Goal: Information Seeking & Learning: Learn about a topic

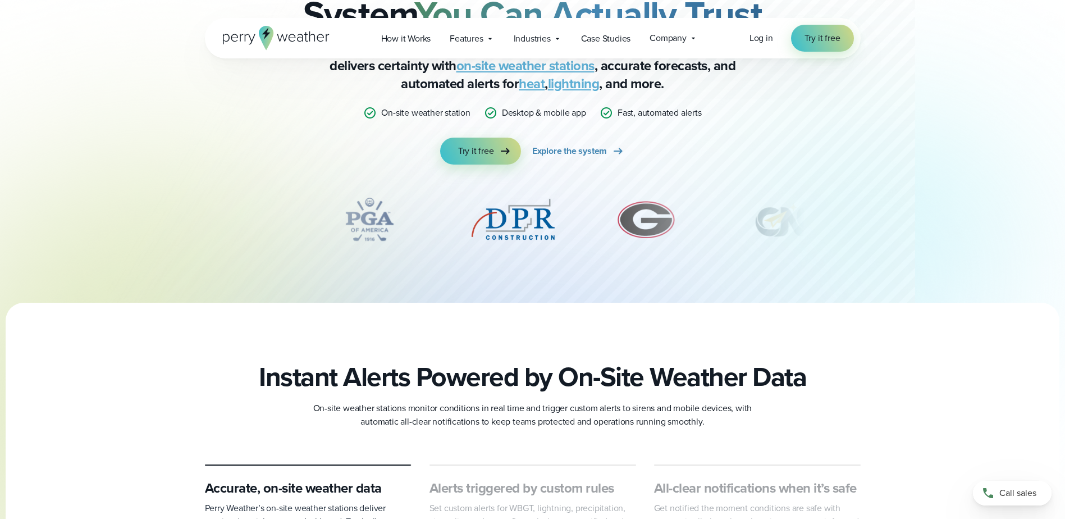
scroll to position [112, 0]
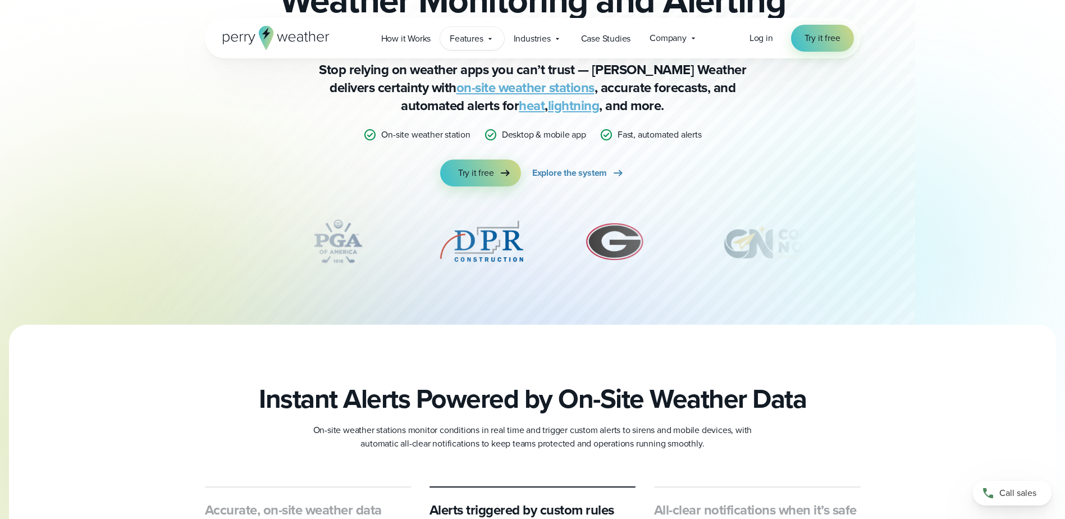
click at [485, 36] on icon at bounding box center [489, 38] width 9 height 9
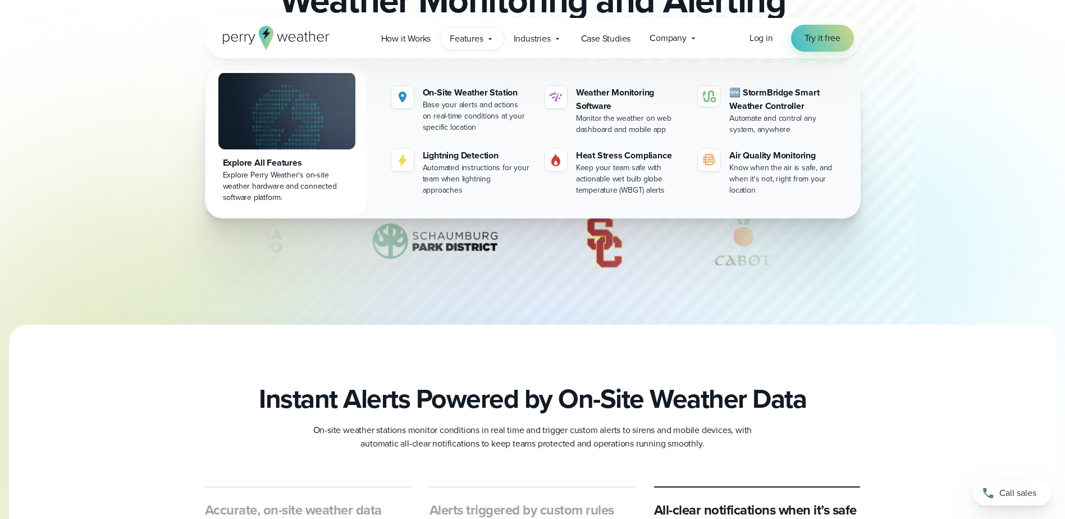
click at [284, 156] on div "Explore All Features" at bounding box center [287, 162] width 128 height 13
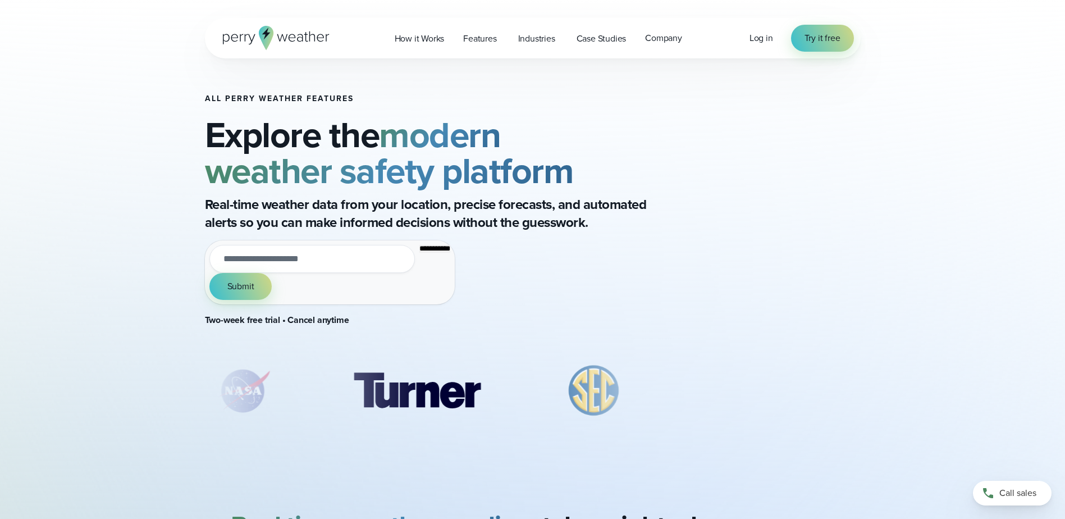
type input "**********"
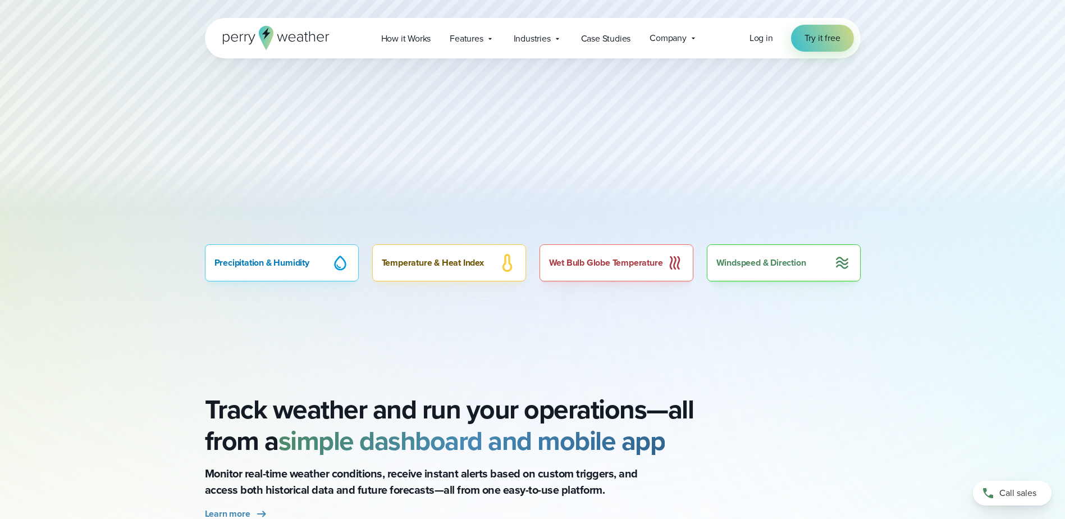
scroll to position [730, 0]
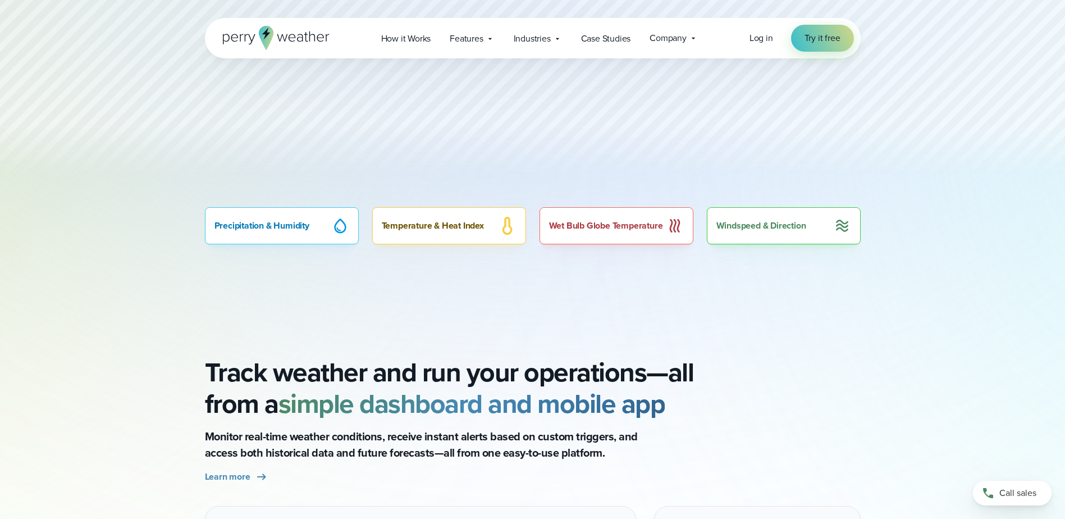
click at [299, 233] on div "Precipitation & Humidity" at bounding box center [282, 225] width 154 height 37
click at [299, 223] on div "Precipitation & Humidity" at bounding box center [282, 225] width 154 height 37
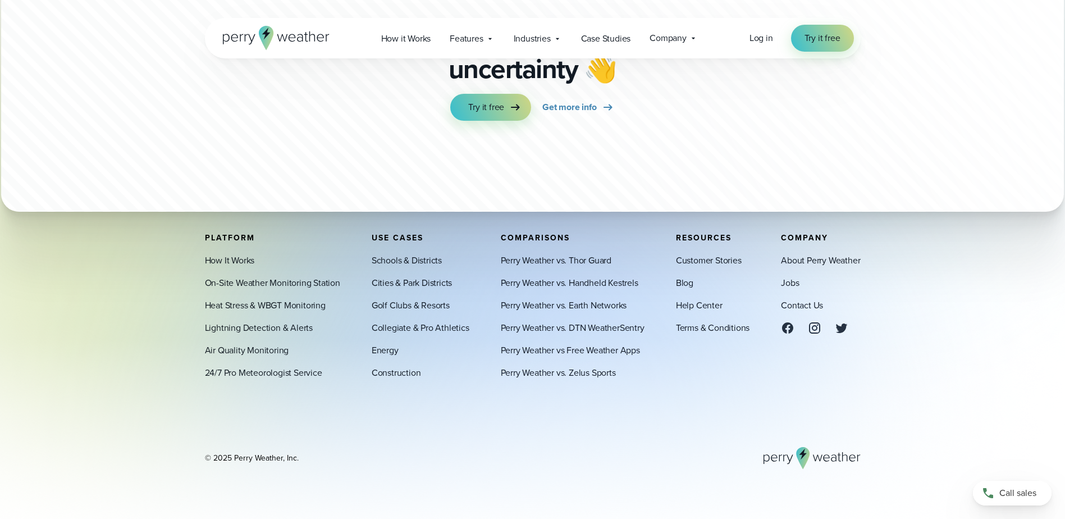
scroll to position [3980, 0]
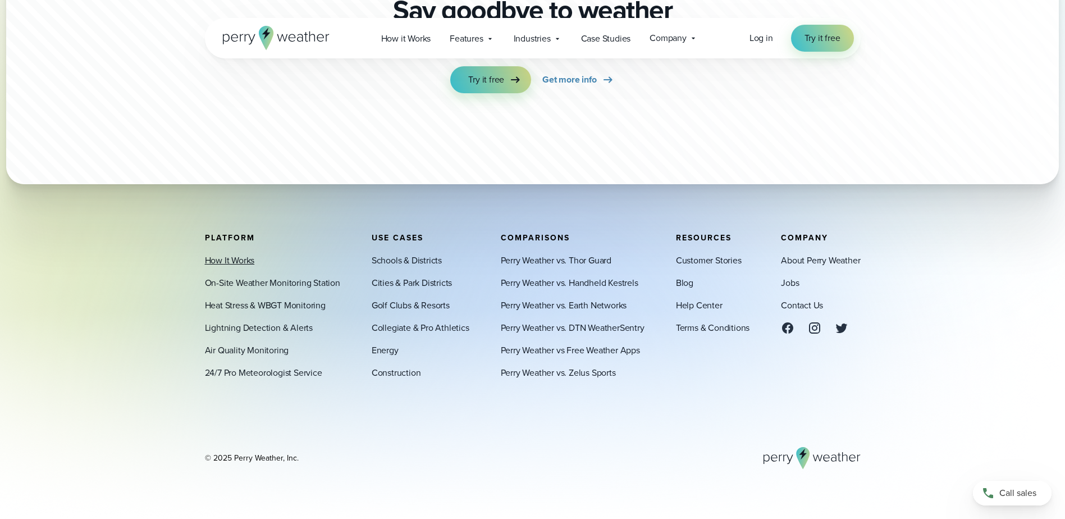
click at [215, 258] on link "How It Works" at bounding box center [230, 260] width 50 height 13
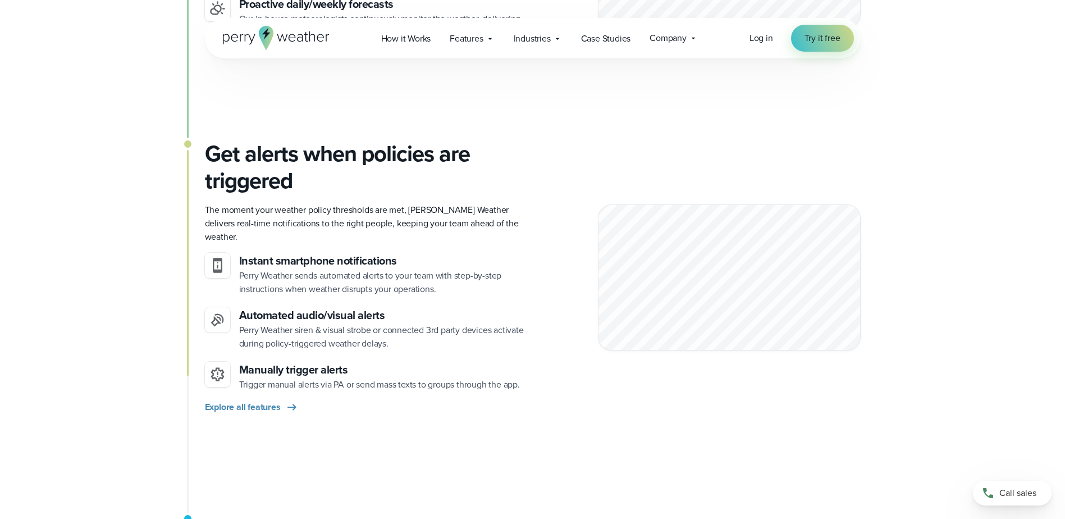
scroll to position [1122, 0]
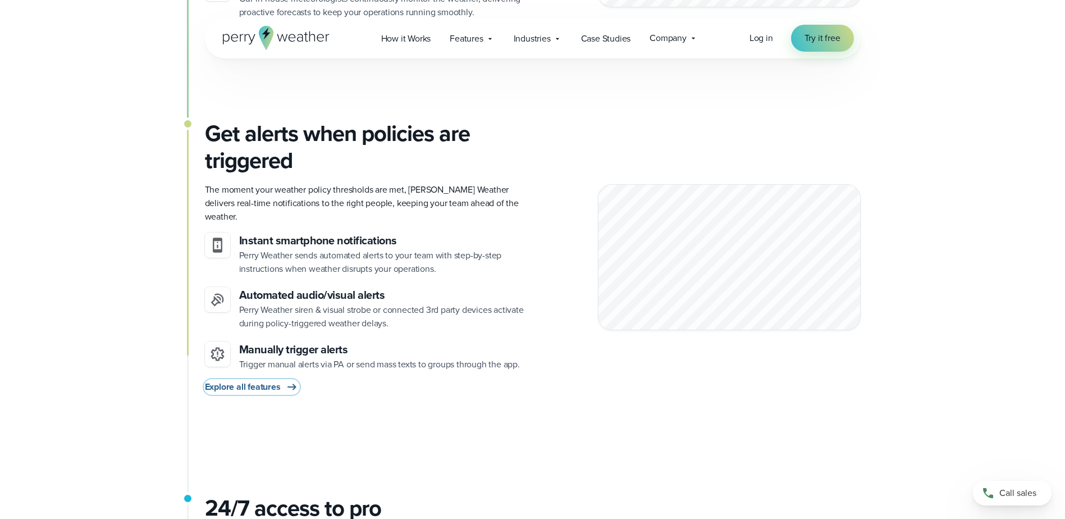
click at [270, 380] on span "Explore all features" at bounding box center [243, 386] width 76 height 13
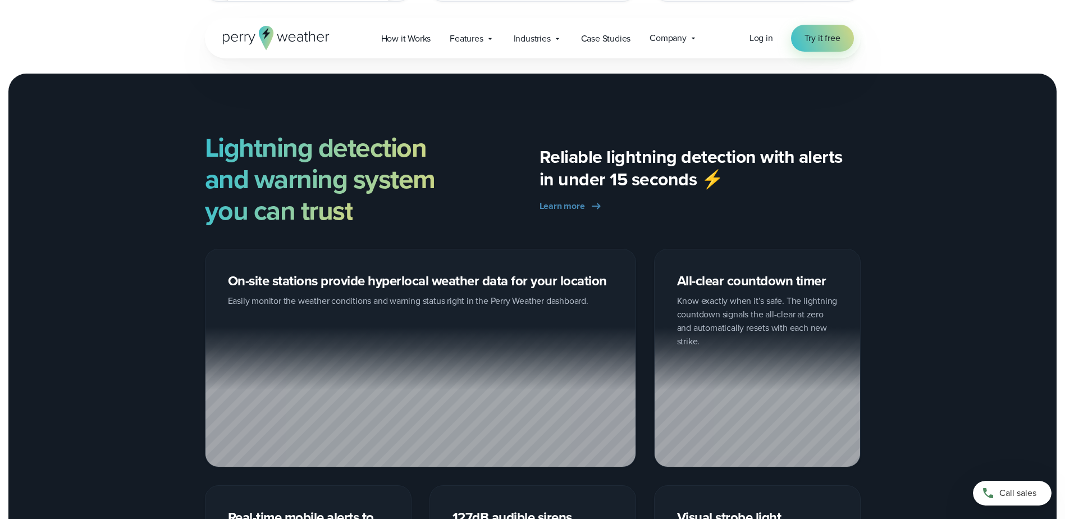
scroll to position [1683, 0]
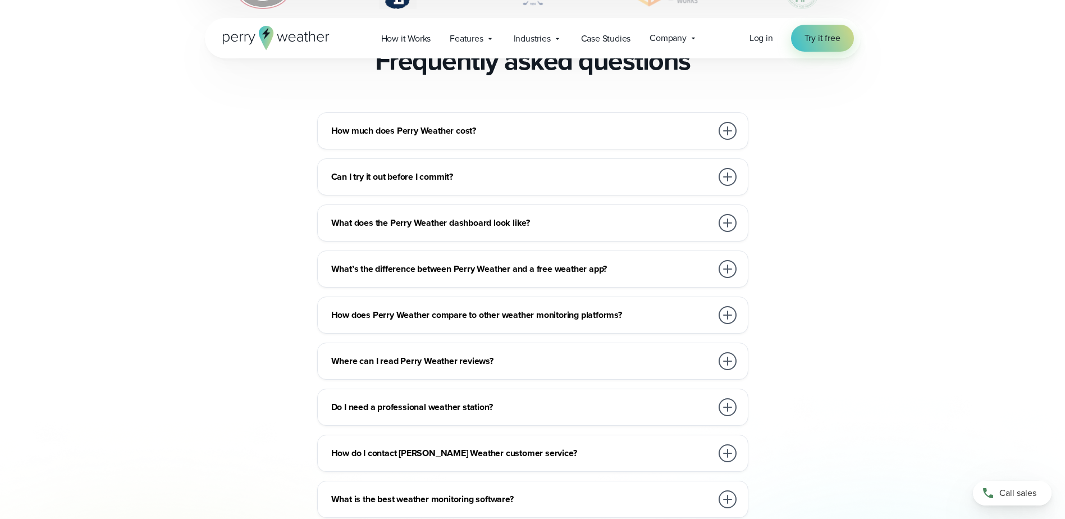
scroll to position [2474, 0]
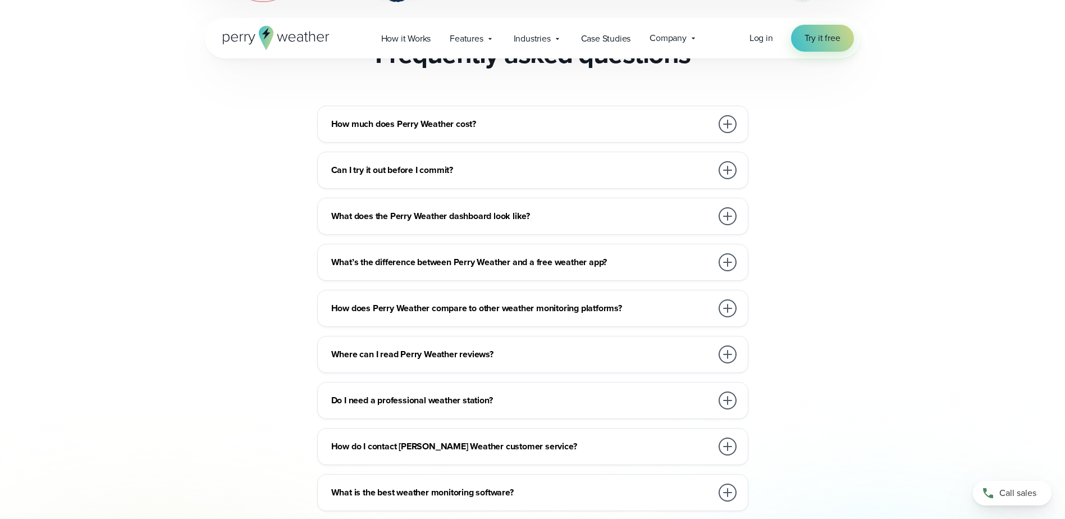
click at [728, 115] on div at bounding box center [727, 124] width 18 height 18
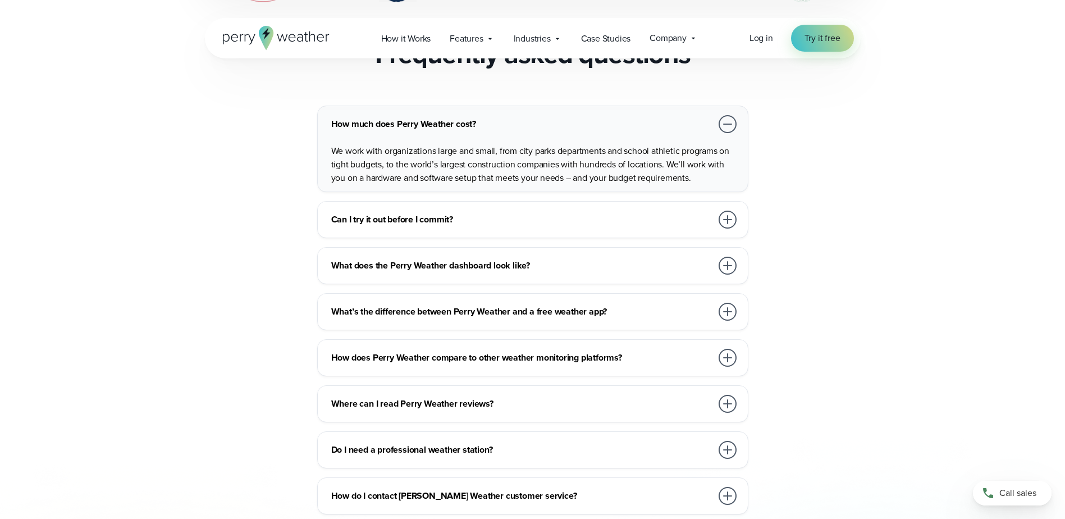
scroll to position [2530, 0]
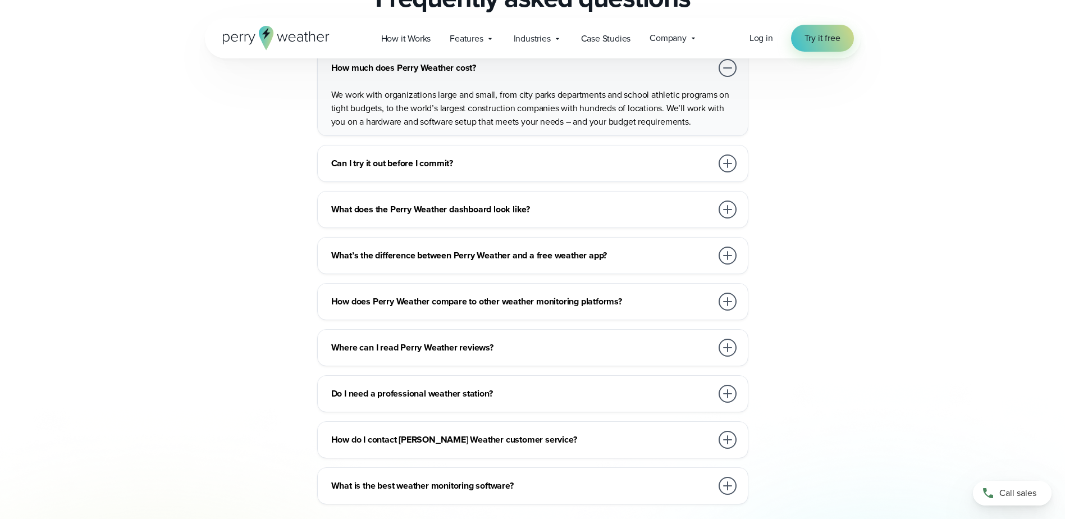
click at [723, 154] on div at bounding box center [727, 163] width 18 height 18
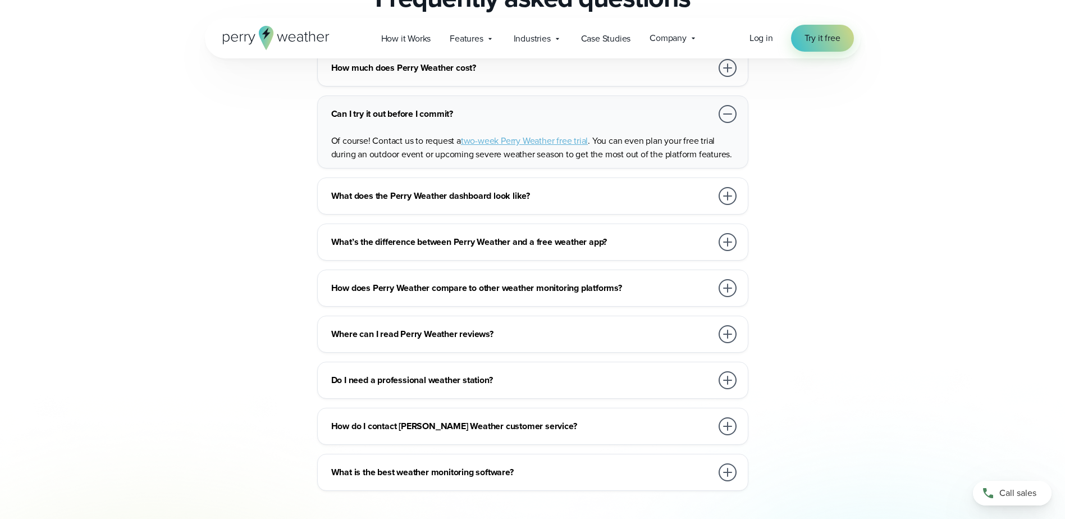
click at [731, 187] on div at bounding box center [727, 196] width 18 height 18
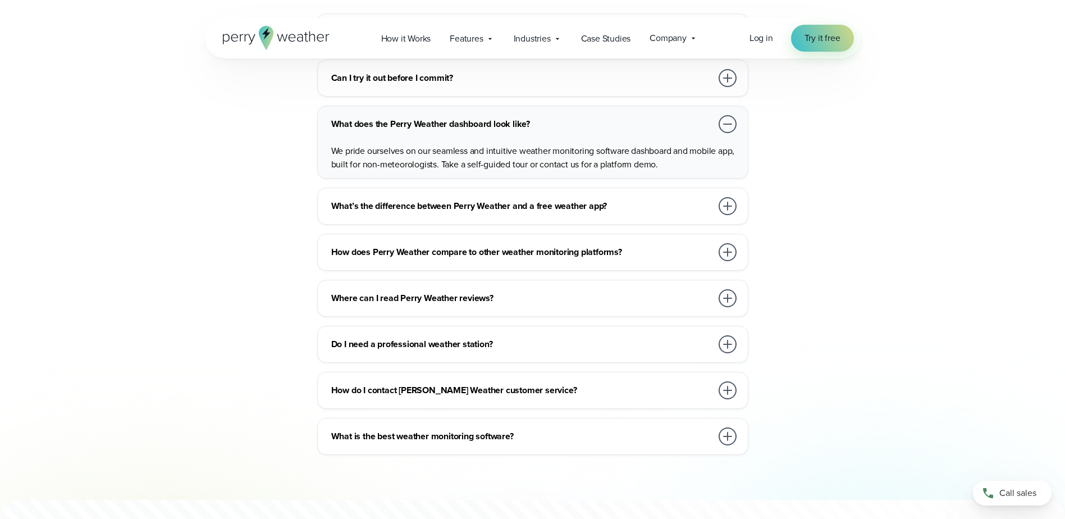
scroll to position [2586, 0]
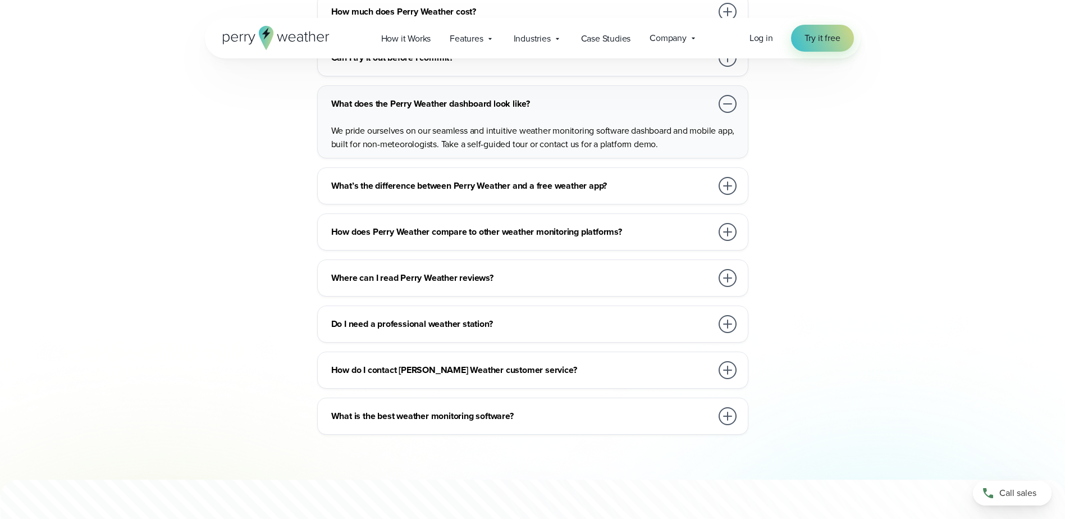
click at [733, 177] on div at bounding box center [727, 186] width 18 height 18
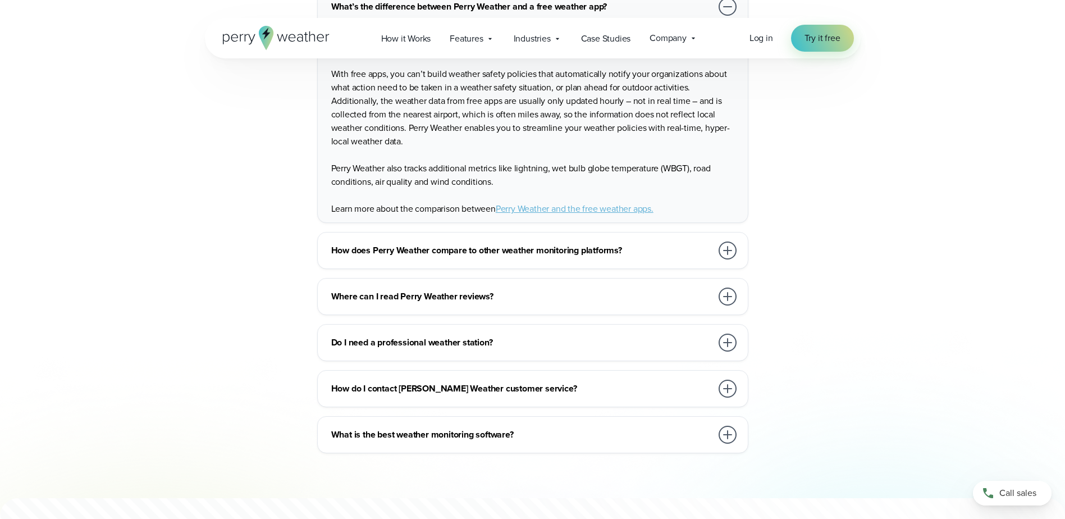
scroll to position [2755, 0]
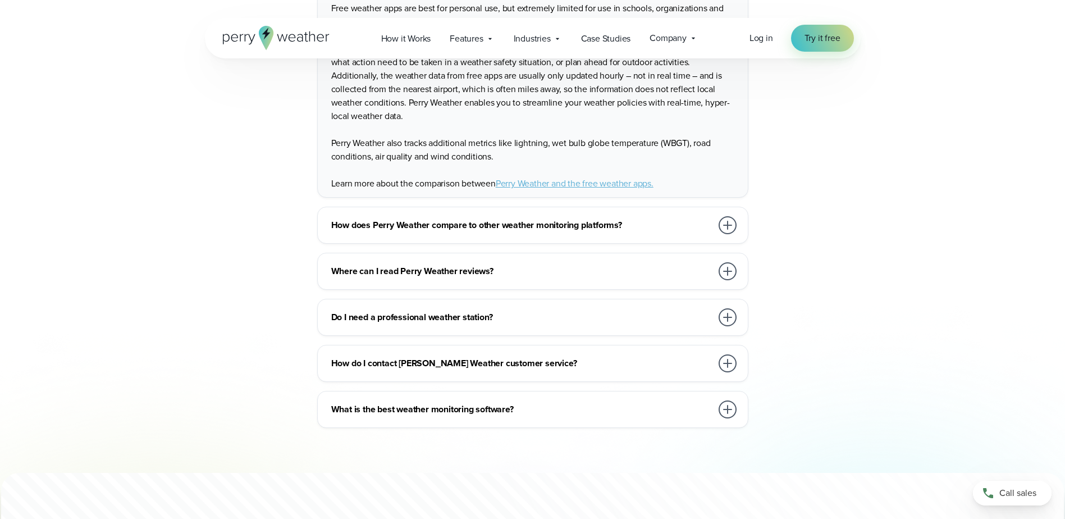
click at [730, 308] on div at bounding box center [727, 317] width 18 height 18
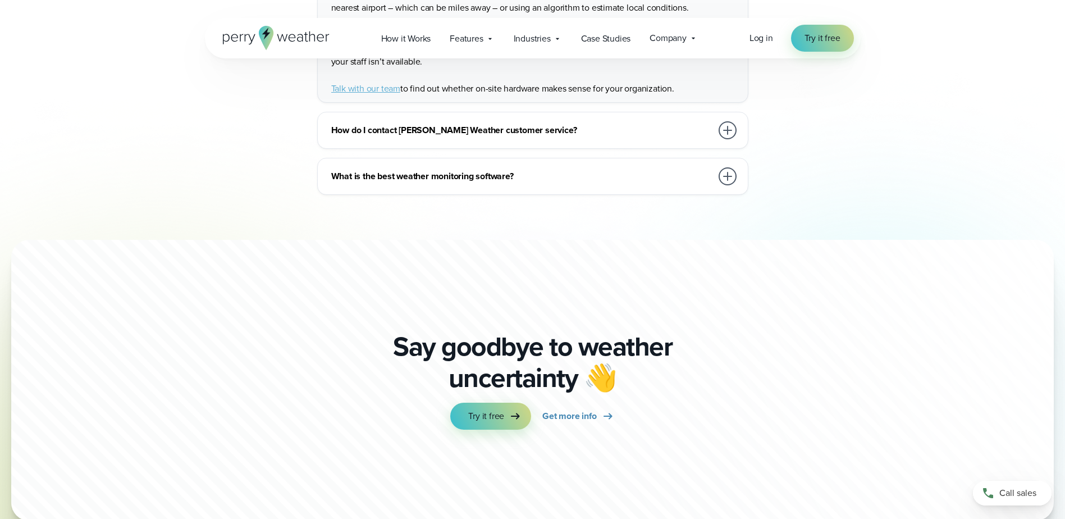
scroll to position [2979, 0]
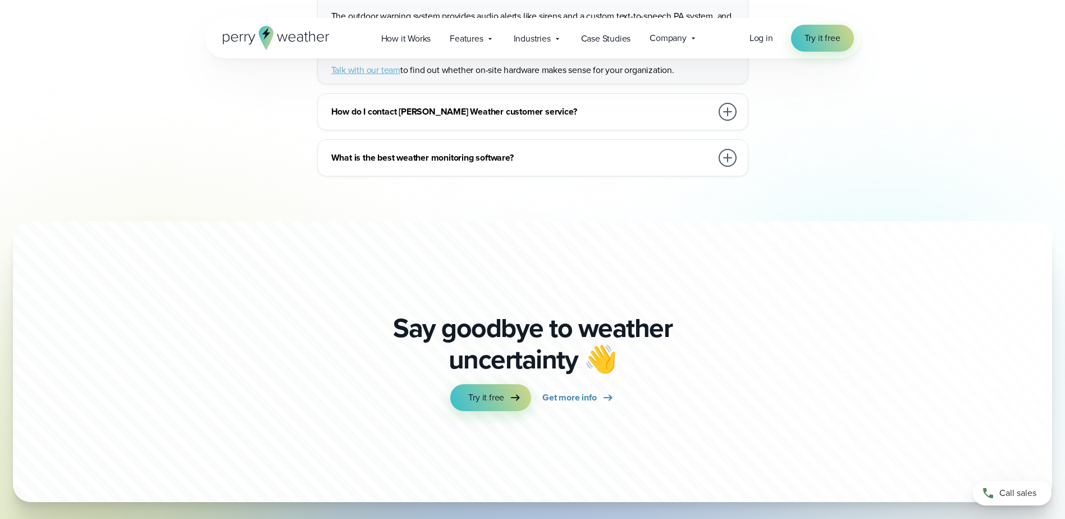
click at [725, 149] on div at bounding box center [727, 158] width 18 height 18
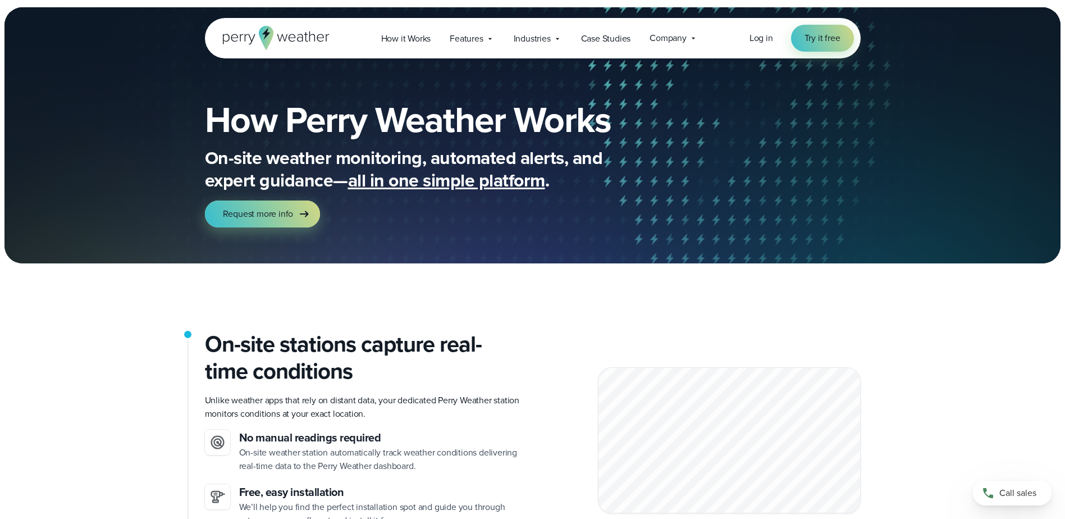
scroll to position [0, 0]
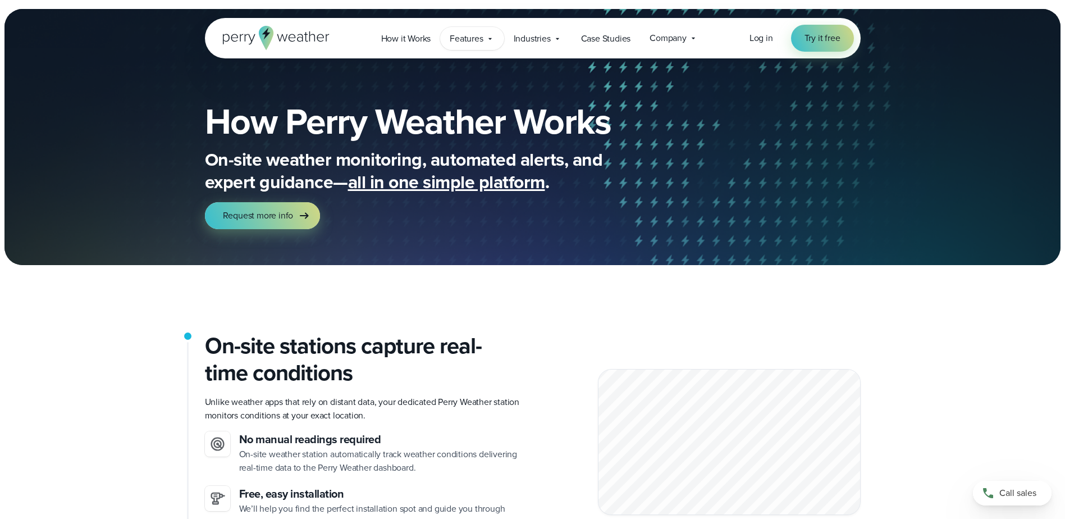
click at [492, 40] on icon at bounding box center [489, 38] width 9 height 9
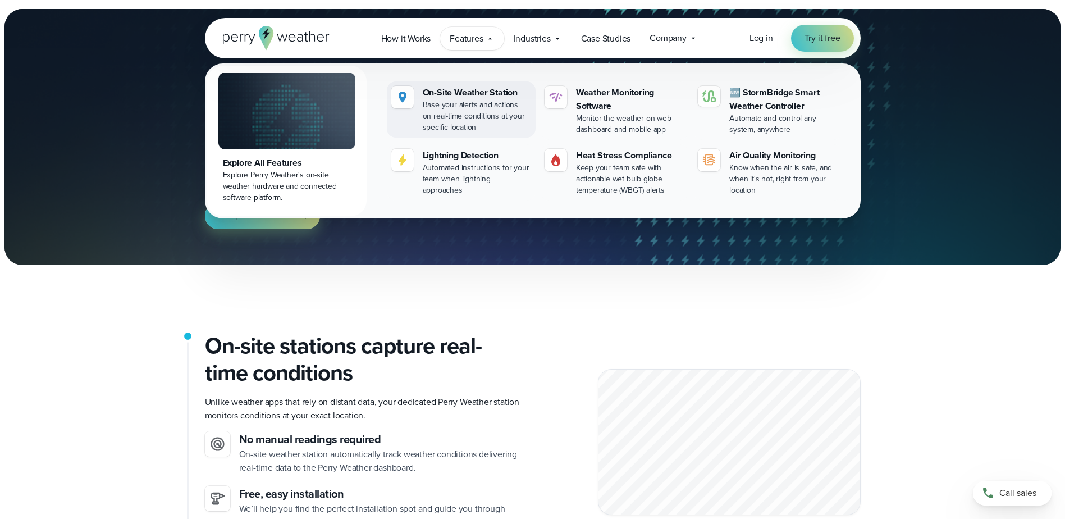
click at [466, 96] on div "On-Site Weather Station" at bounding box center [477, 92] width 108 height 13
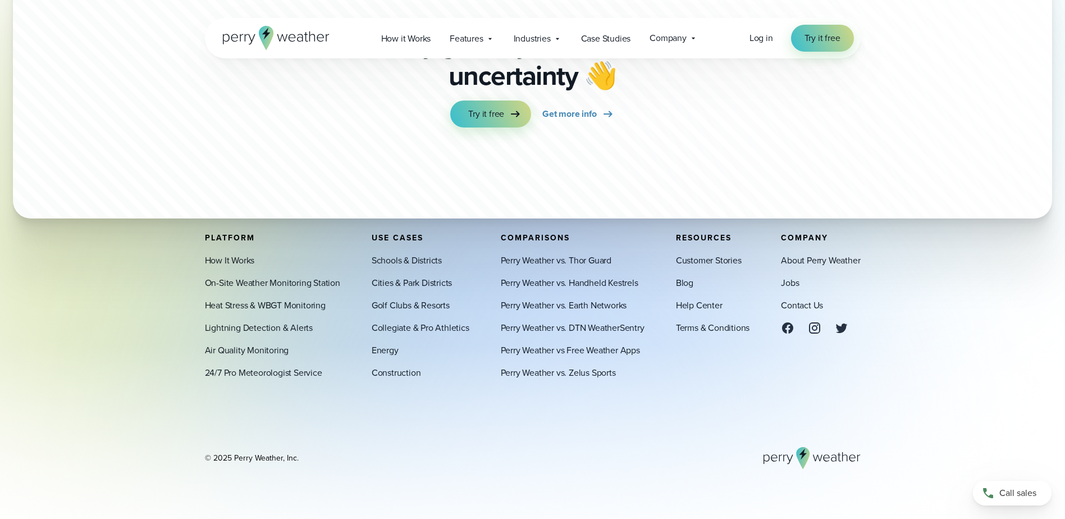
scroll to position [3444, 0]
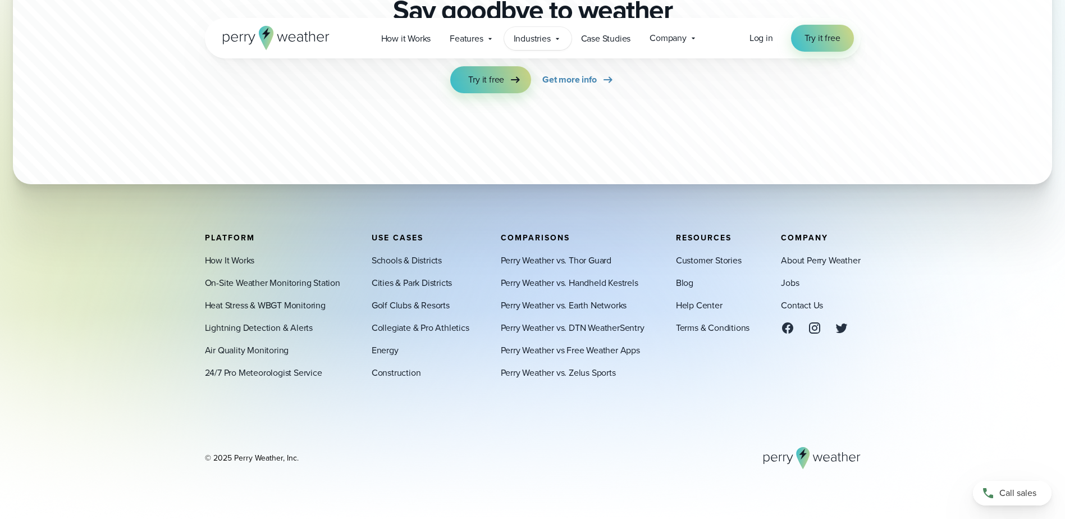
click at [521, 36] on span "Industries" at bounding box center [531, 38] width 37 height 13
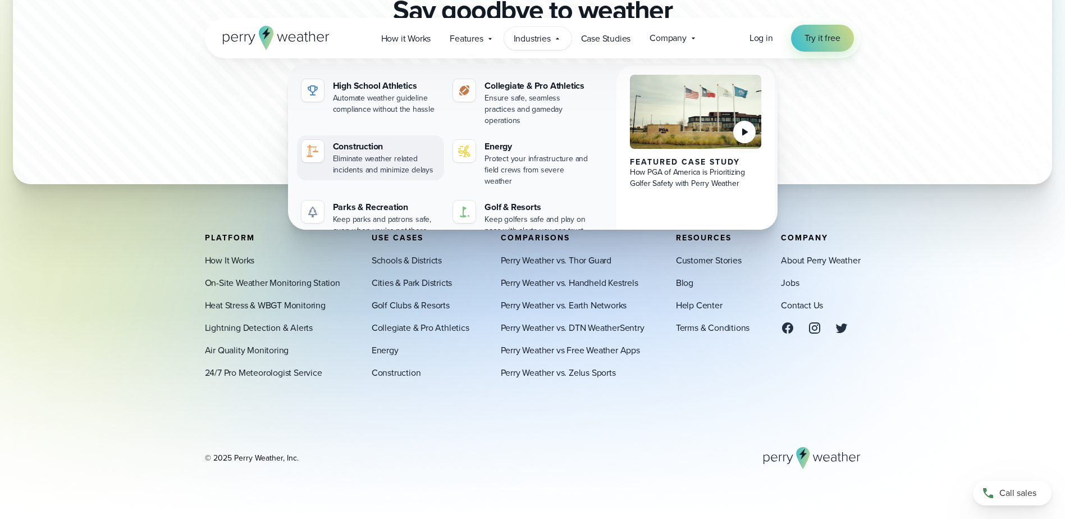
click at [392, 140] on div "Construction" at bounding box center [386, 146] width 107 height 13
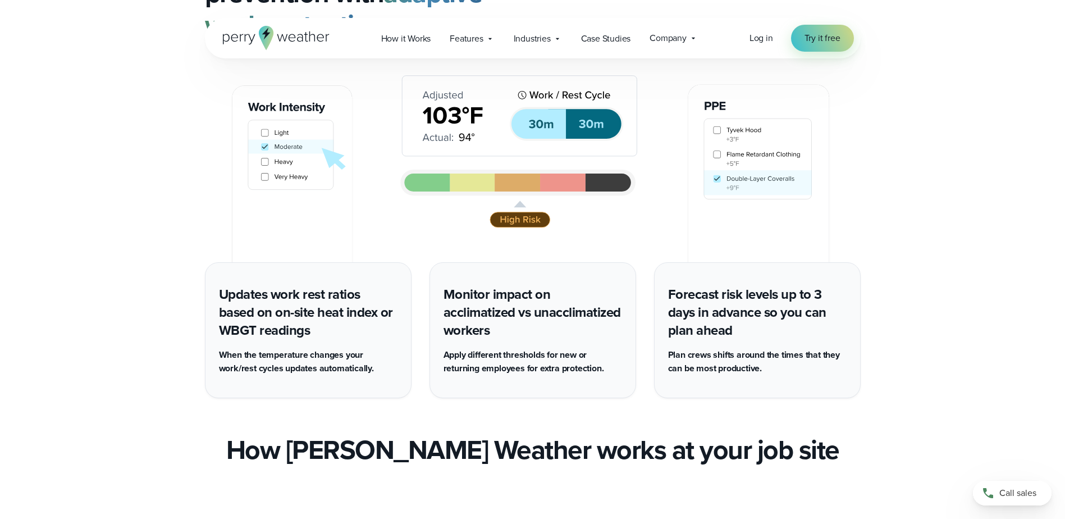
scroll to position [1740, 0]
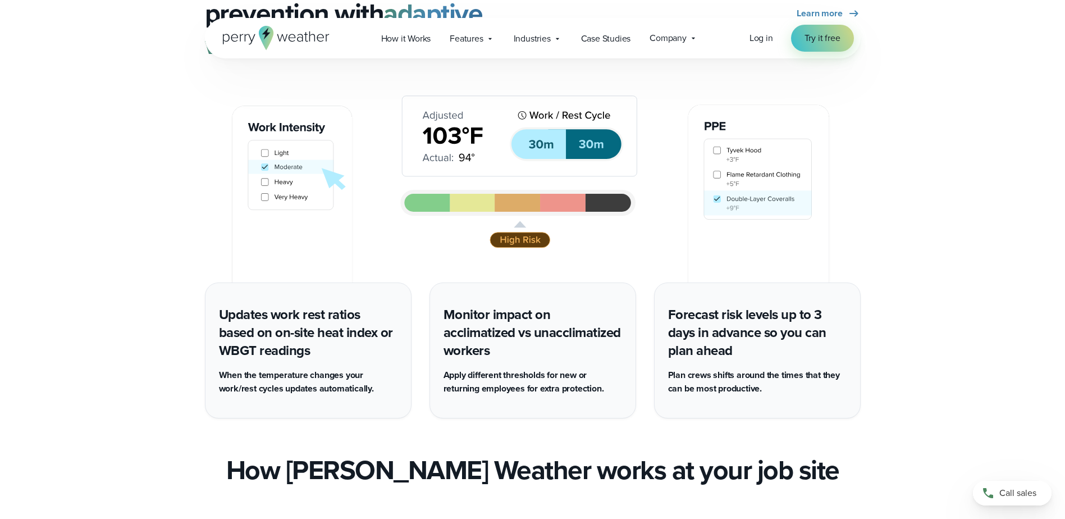
click at [715, 162] on img at bounding box center [532, 172] width 655 height 222
click at [716, 143] on img at bounding box center [532, 172] width 655 height 222
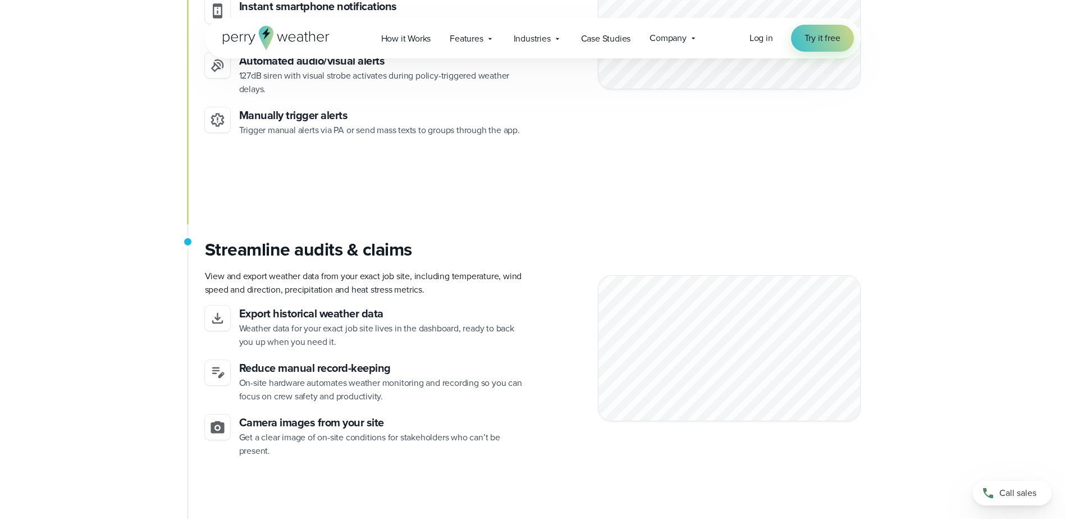
scroll to position [3311, 0]
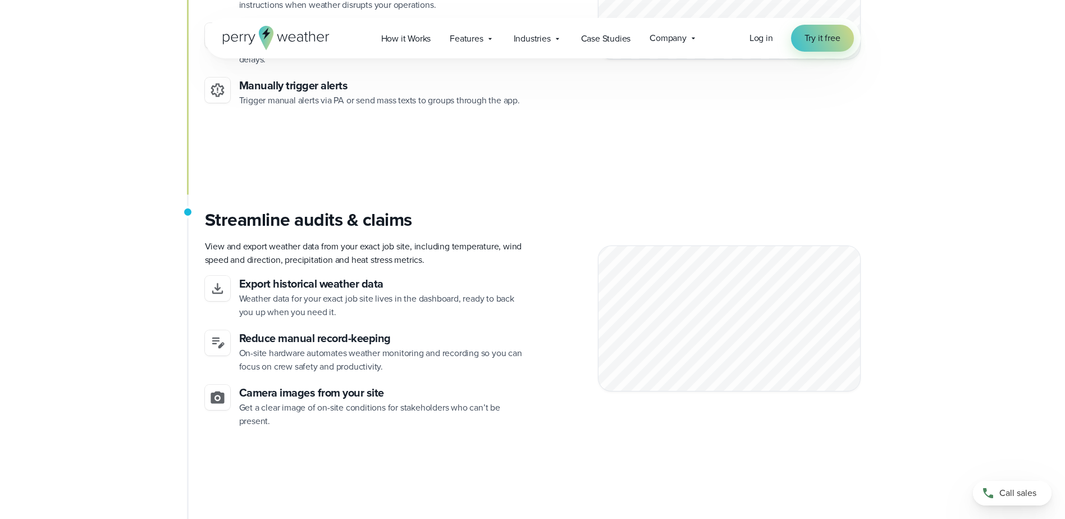
click at [736, 277] on div at bounding box center [729, 318] width 263 height 146
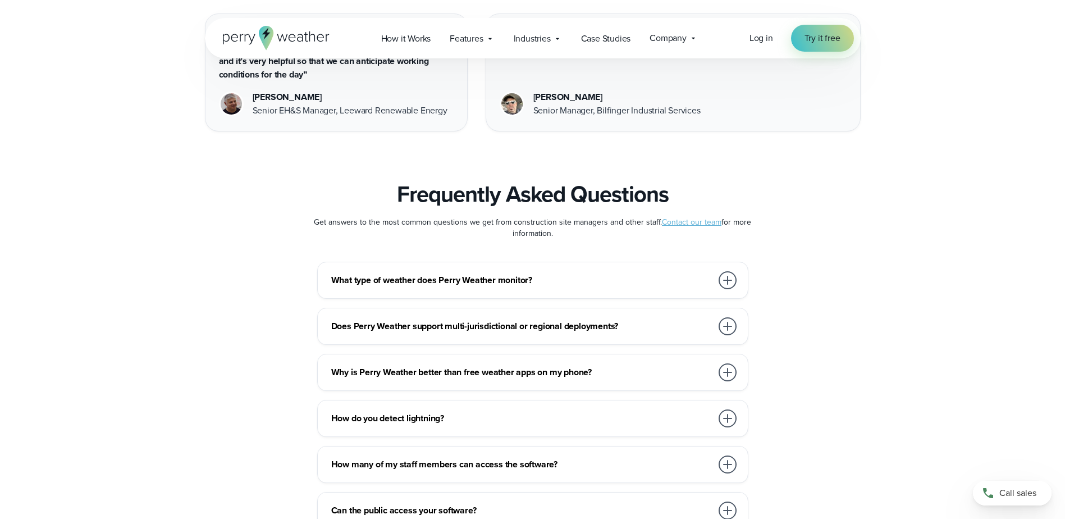
scroll to position [5948, 0]
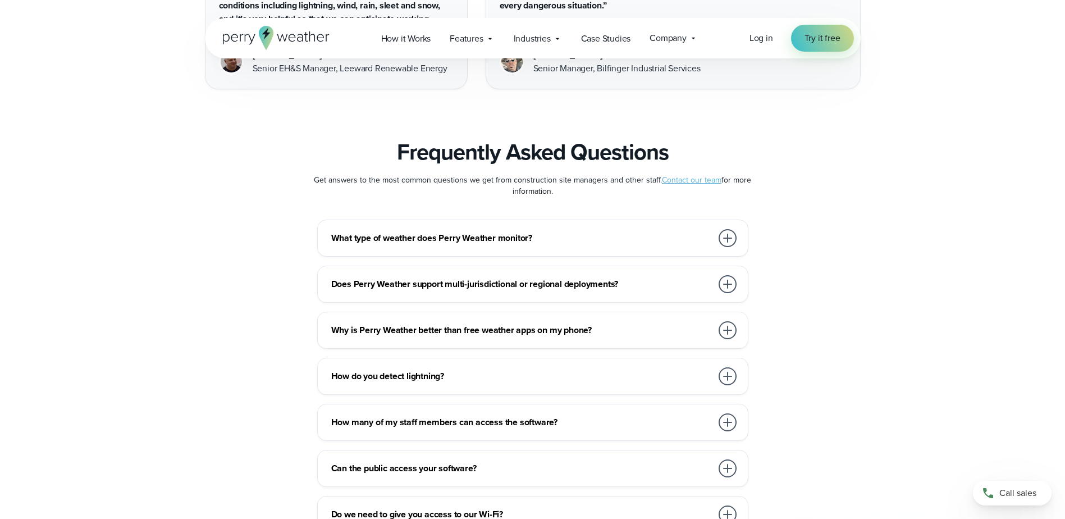
click at [722, 229] on div at bounding box center [727, 238] width 18 height 18
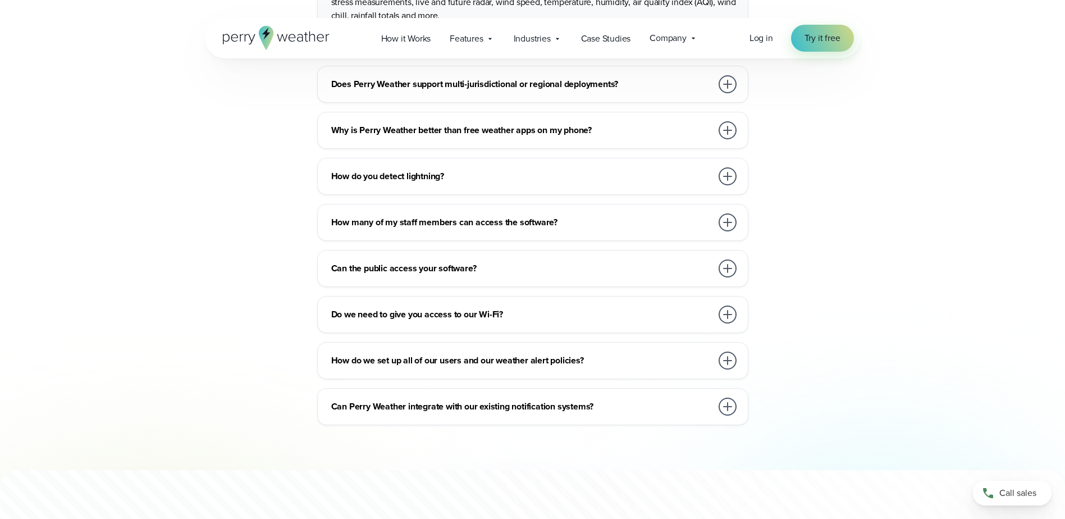
scroll to position [6229, 0]
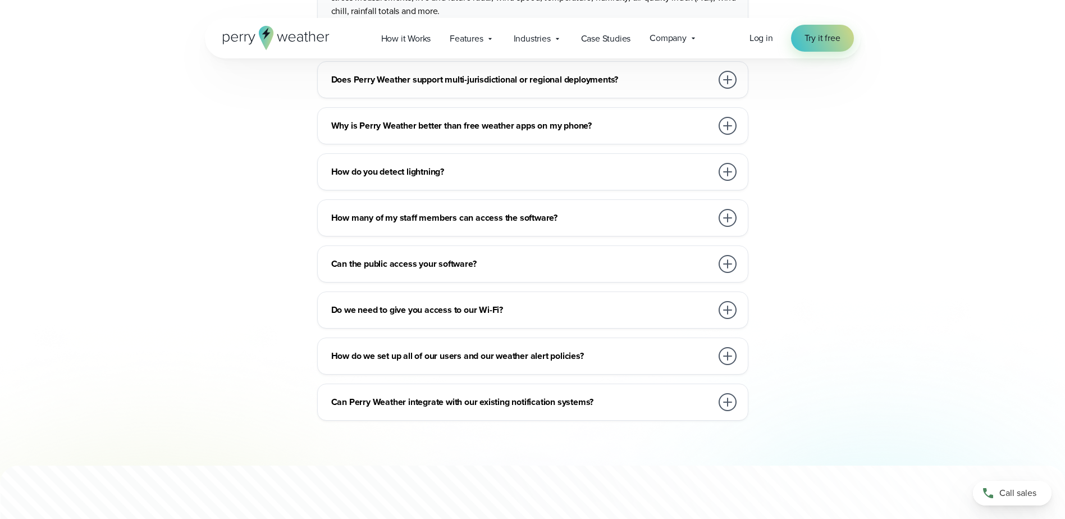
click at [728, 209] on div at bounding box center [727, 218] width 18 height 18
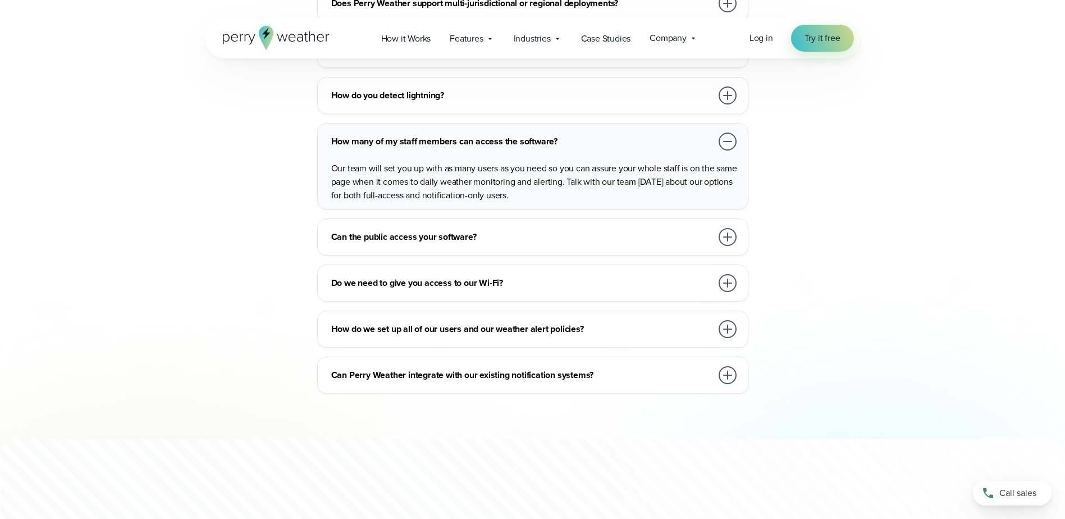
click at [734, 274] on div at bounding box center [727, 283] width 18 height 18
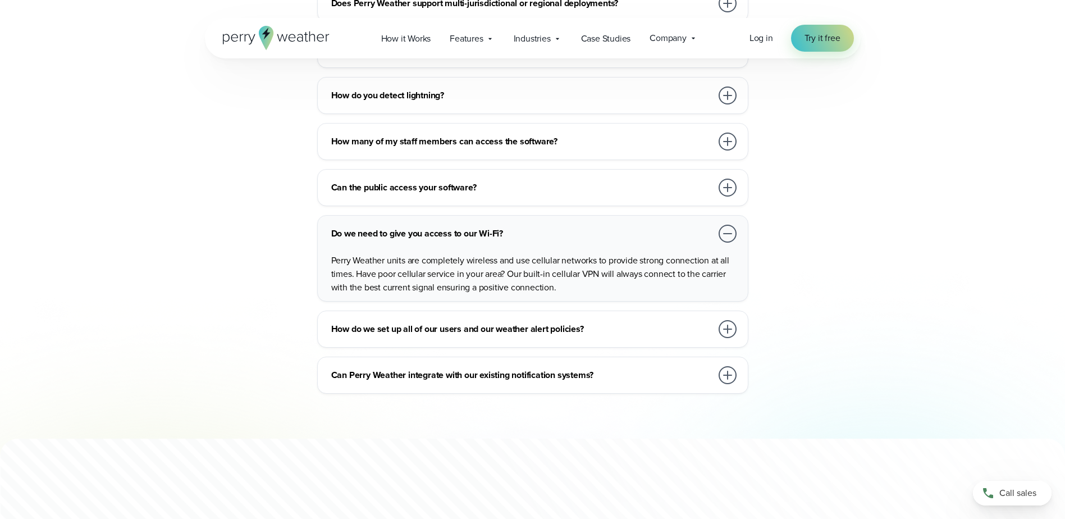
scroll to position [6285, 0]
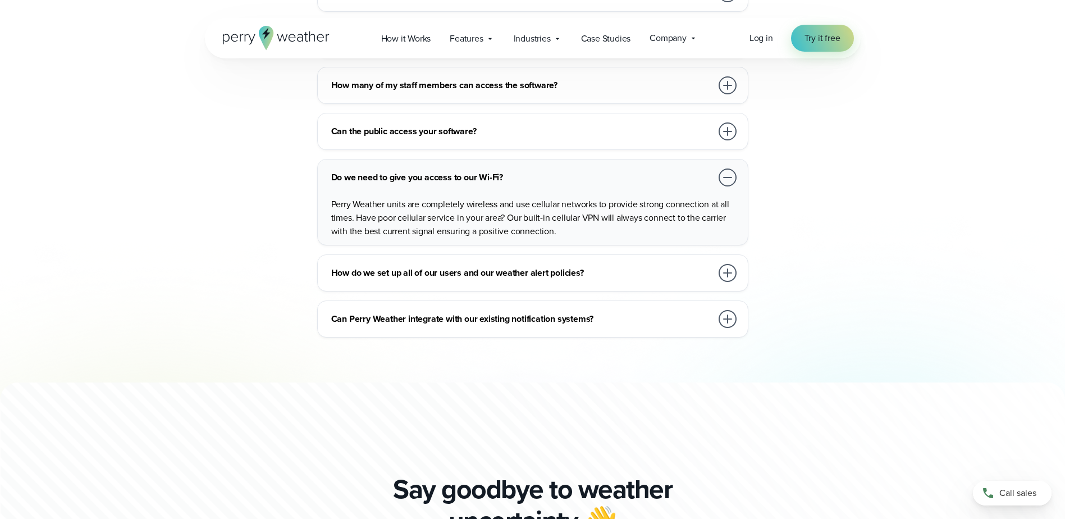
click at [723, 264] on div at bounding box center [727, 273] width 18 height 18
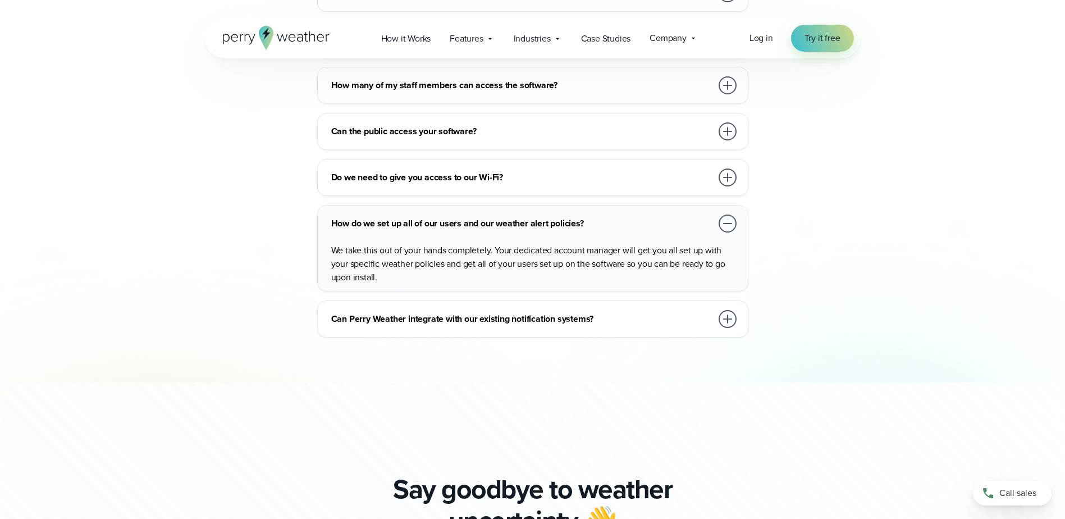
click at [735, 308] on div at bounding box center [727, 319] width 22 height 22
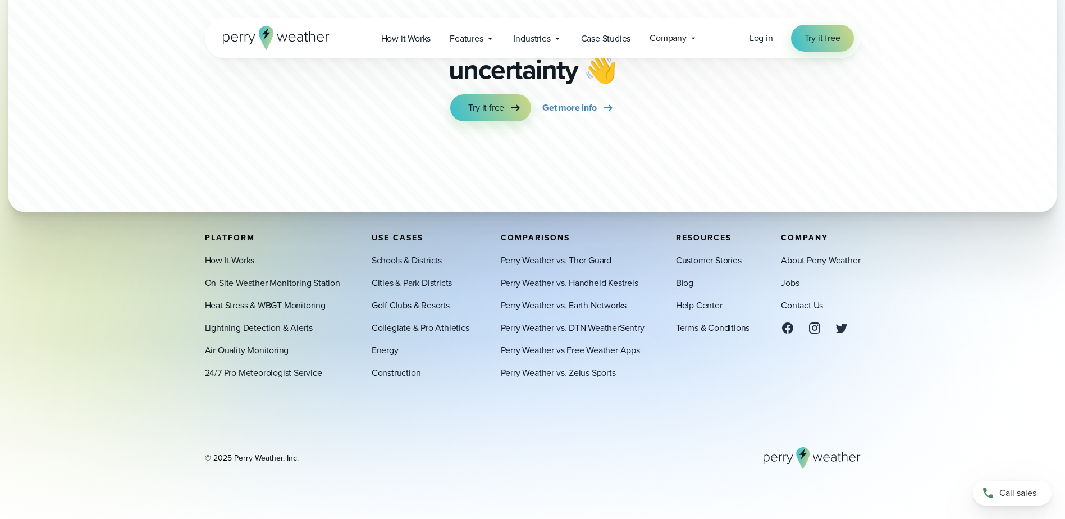
scroll to position [6723, 0]
